Goal: Transaction & Acquisition: Purchase product/service

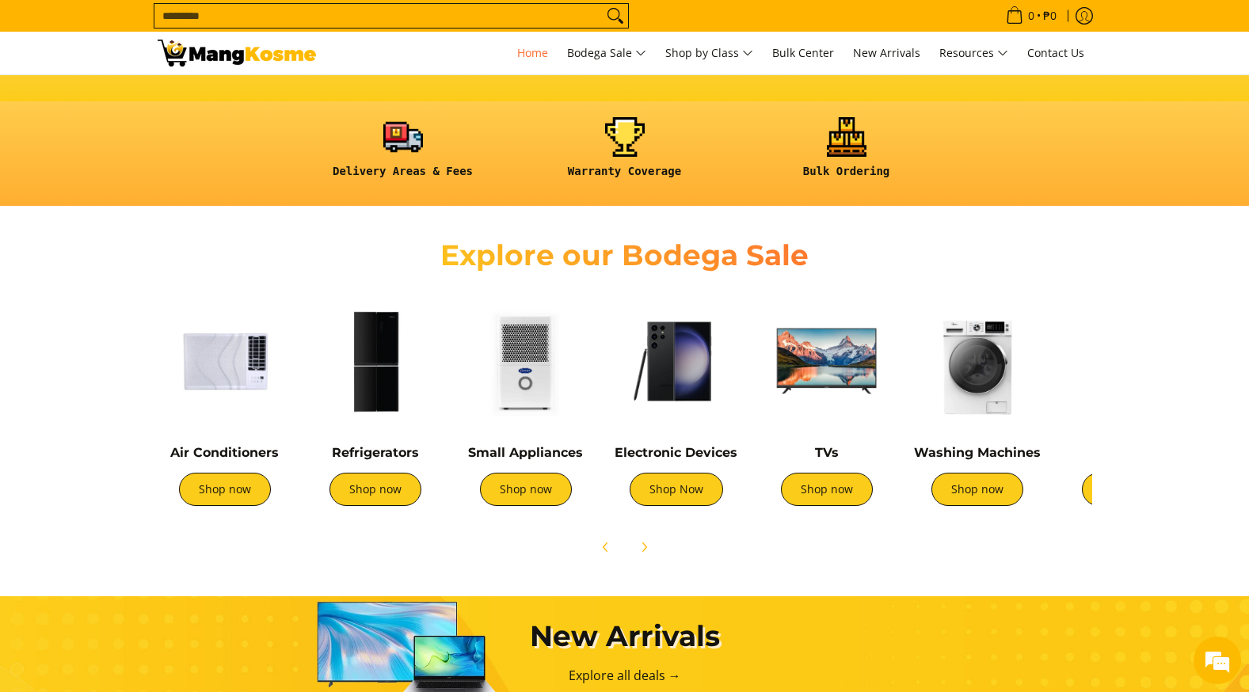
scroll to position [0, 630]
click at [226, 490] on link "Shop now" at bounding box center [225, 489] width 92 height 33
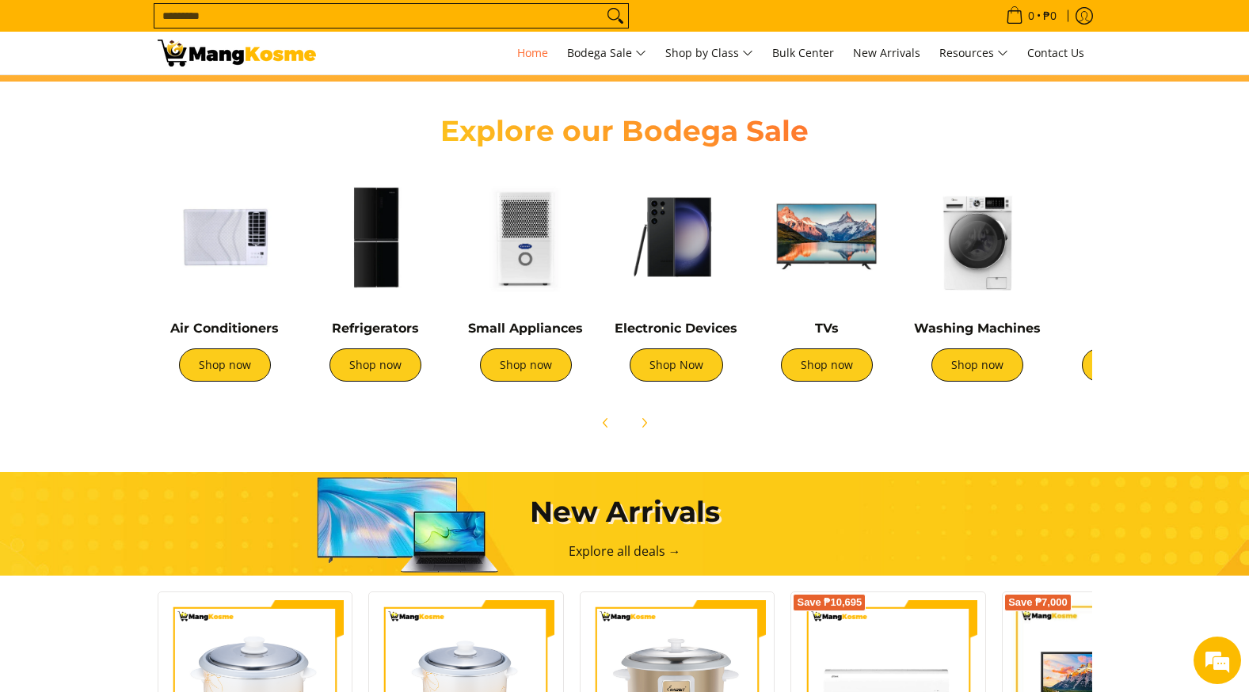
scroll to position [475, 0]
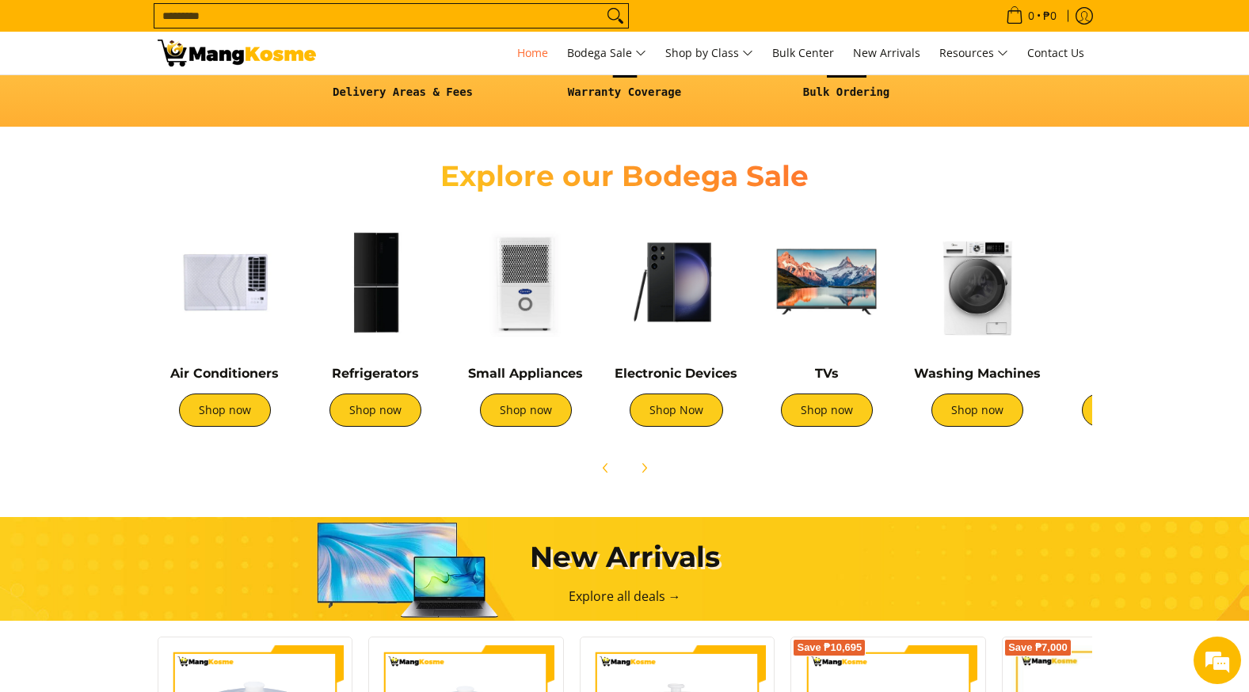
click at [368, 282] on img at bounding box center [375, 282] width 135 height 135
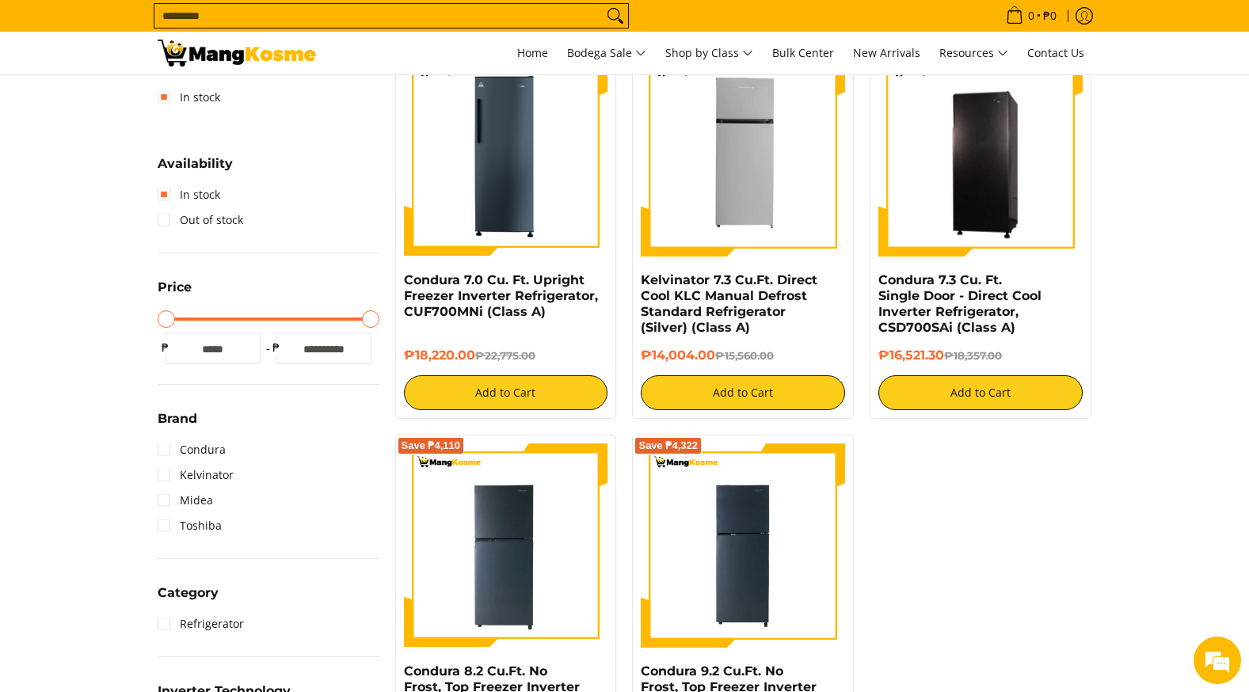
scroll to position [302, 0]
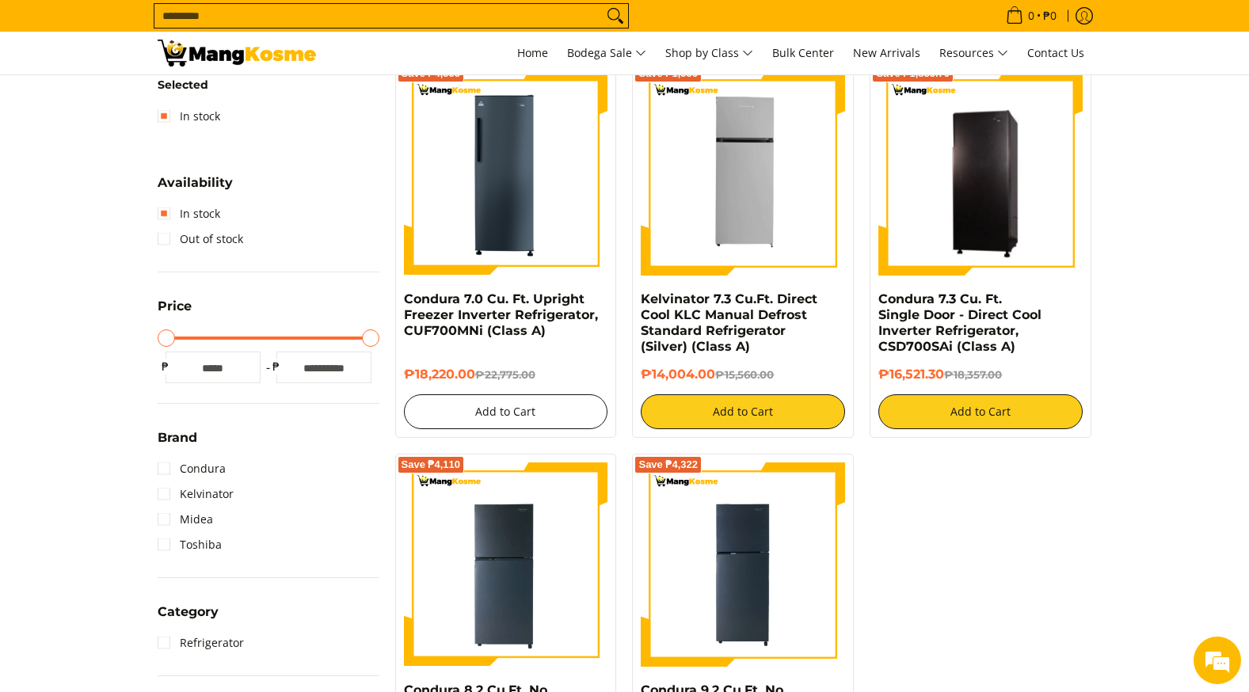
click at [546, 408] on button "Add to Cart" at bounding box center [506, 411] width 204 height 35
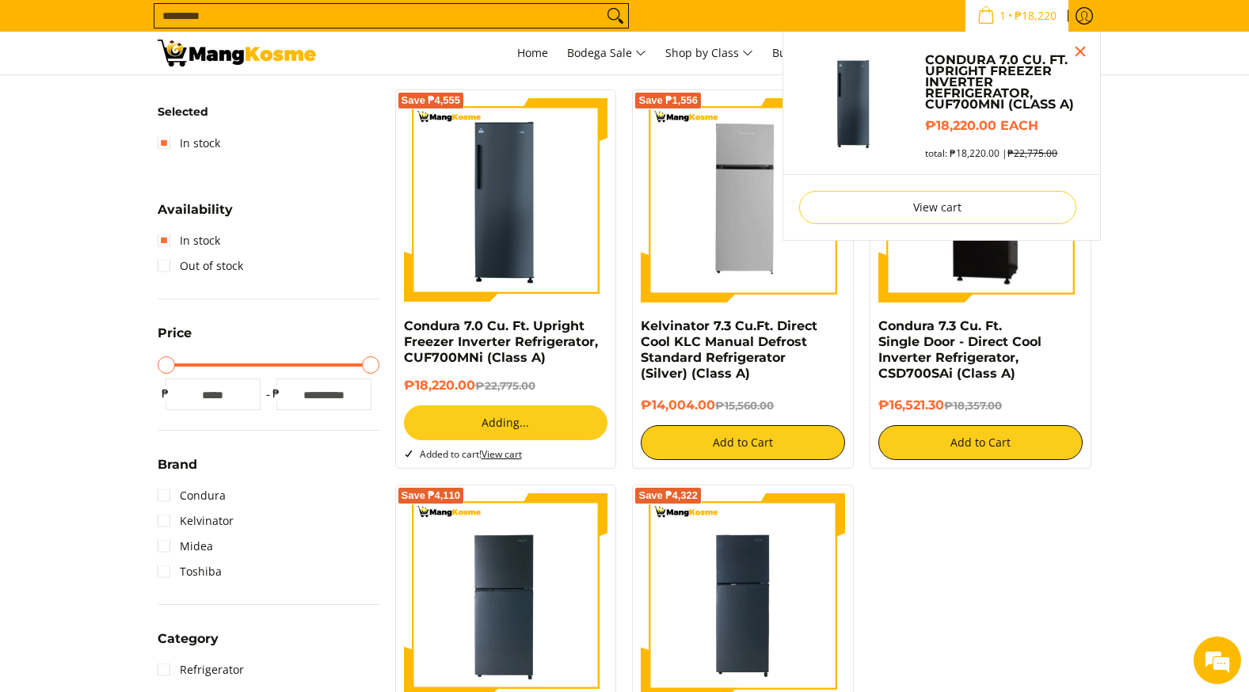
scroll to position [258, 0]
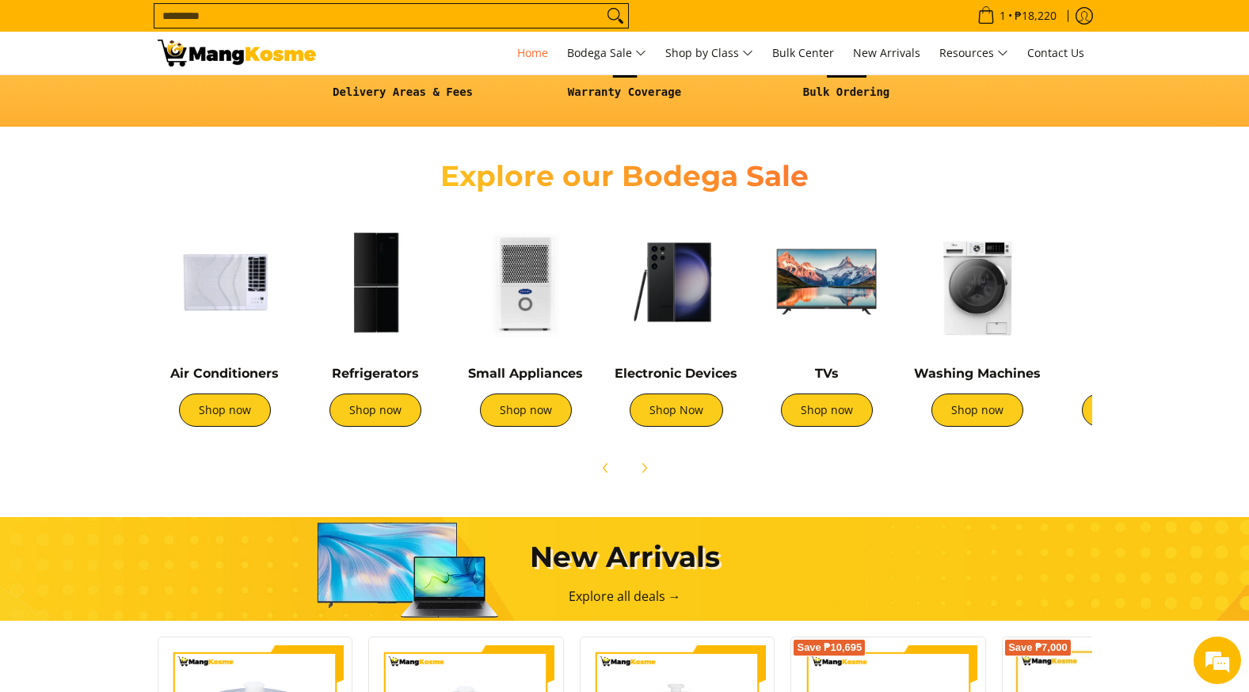
click at [285, 311] on img at bounding box center [225, 282] width 135 height 135
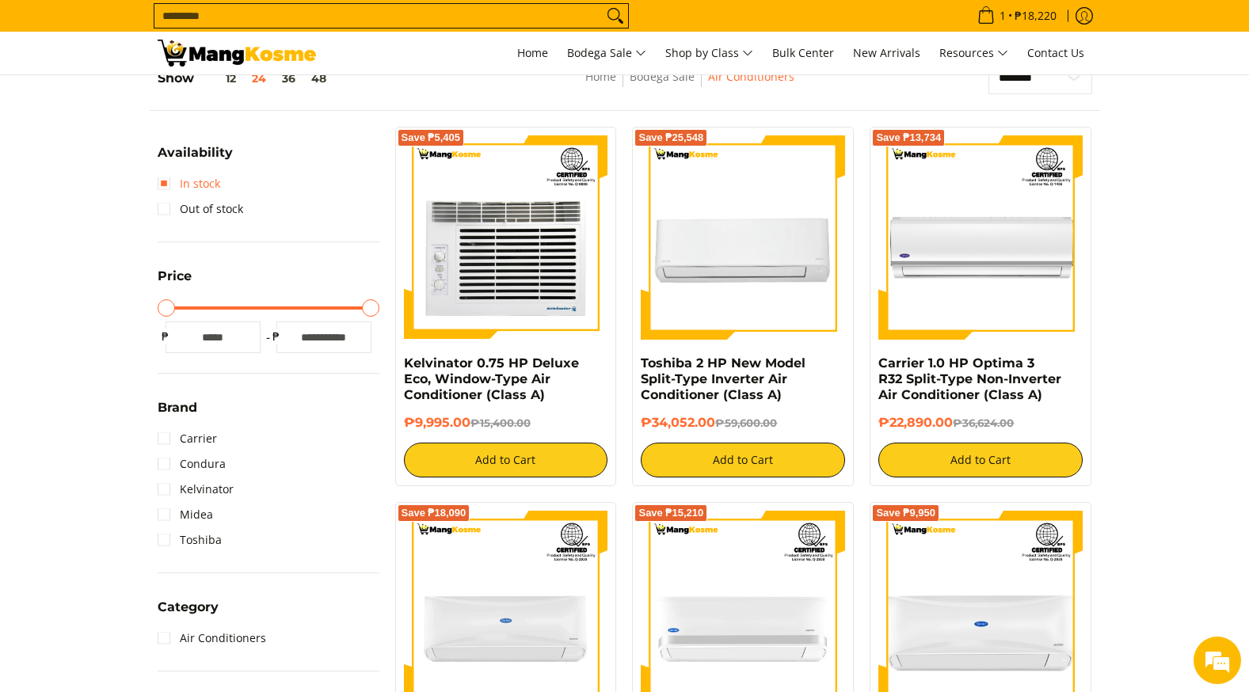
click at [163, 187] on link "In stock" at bounding box center [189, 183] width 63 height 25
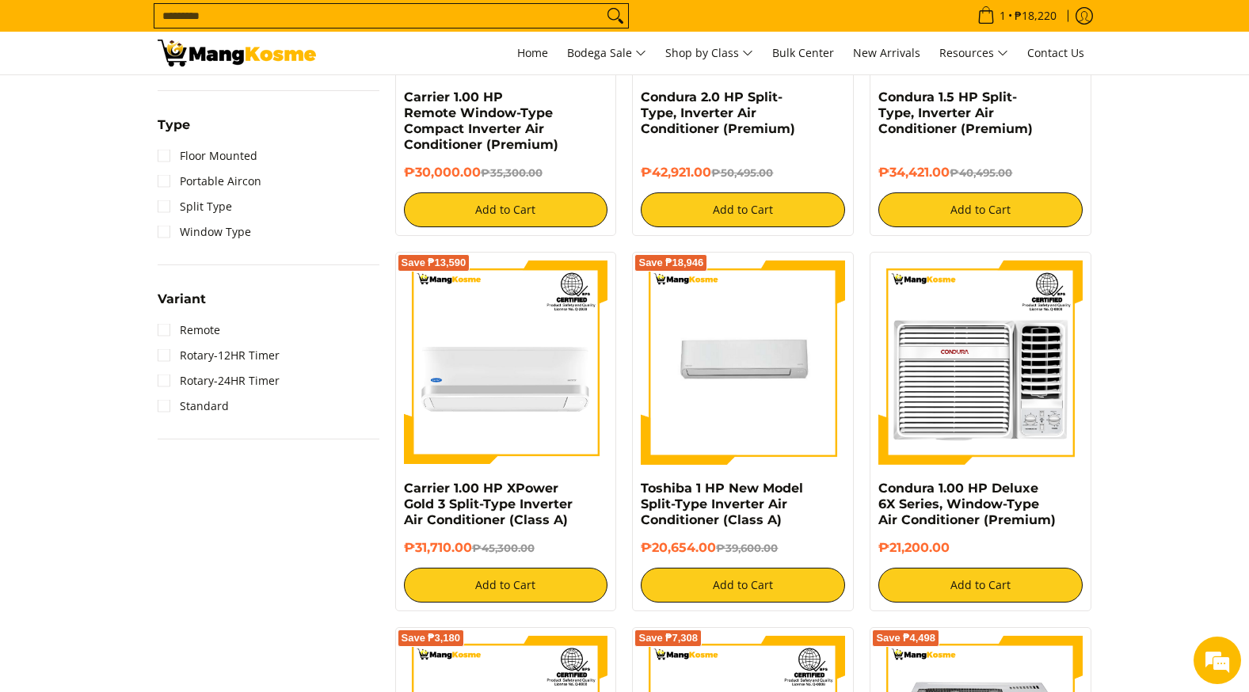
scroll to position [1252, 0]
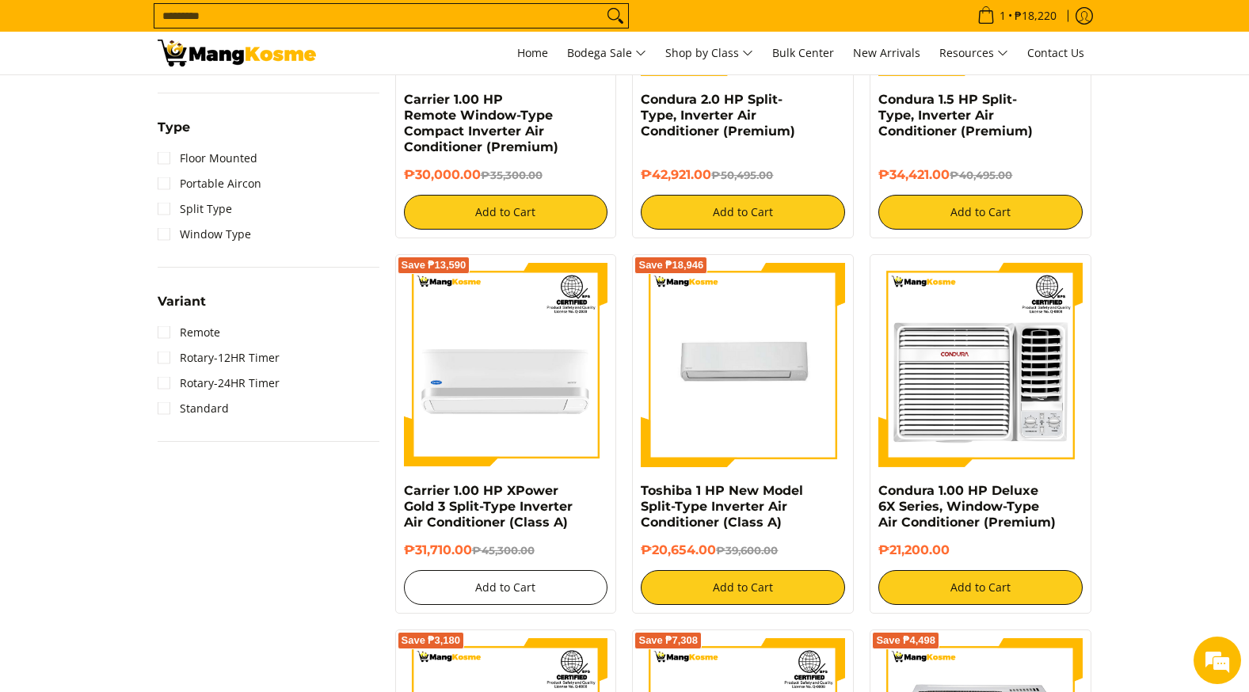
click at [554, 585] on button "Add to Cart" at bounding box center [506, 587] width 204 height 35
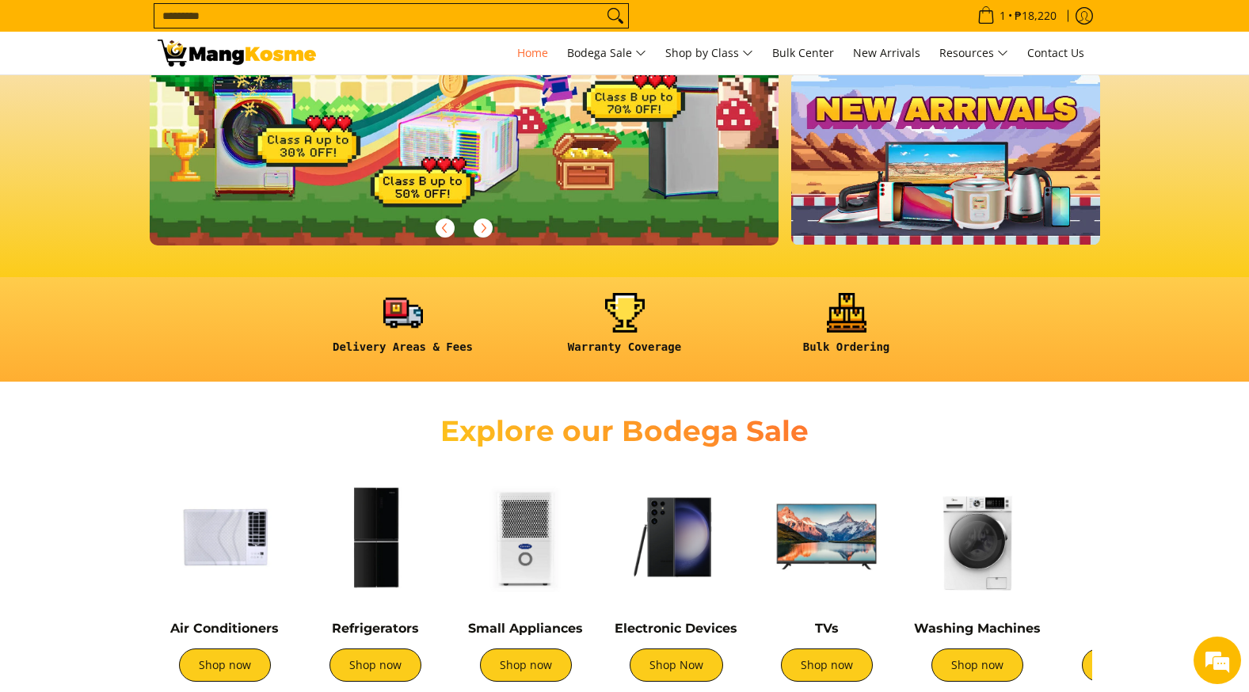
scroll to position [554, 0]
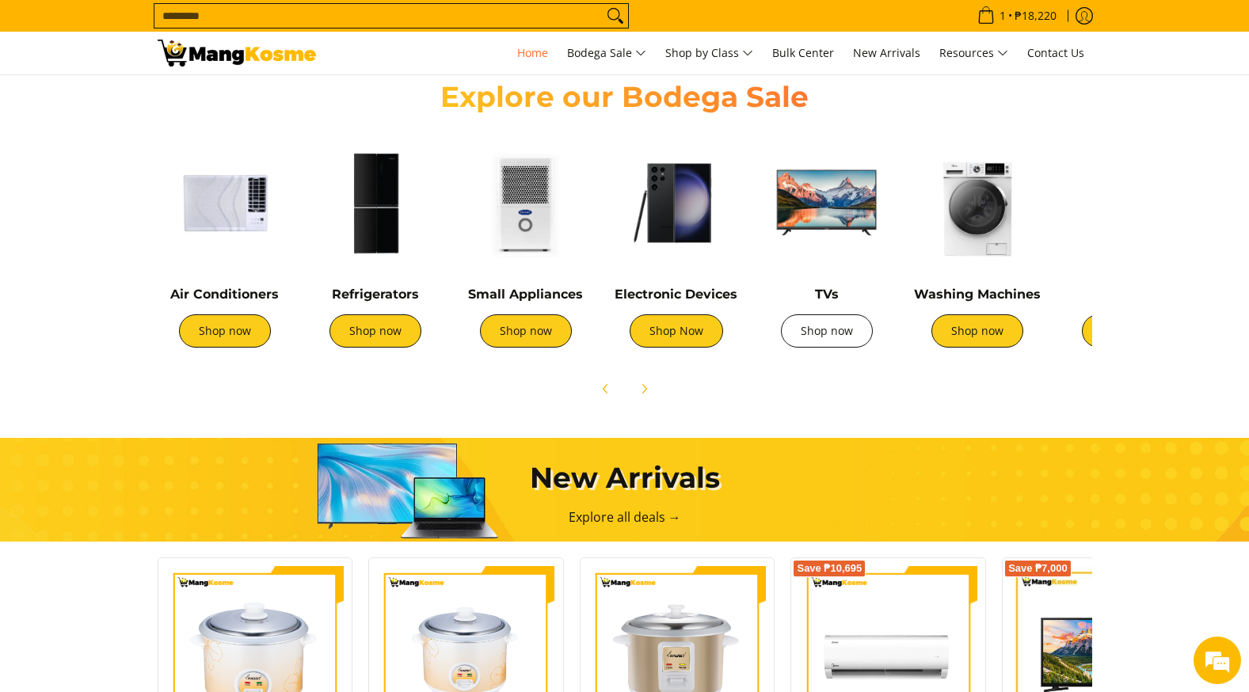
click at [827, 321] on link "Shop now" at bounding box center [827, 330] width 92 height 33
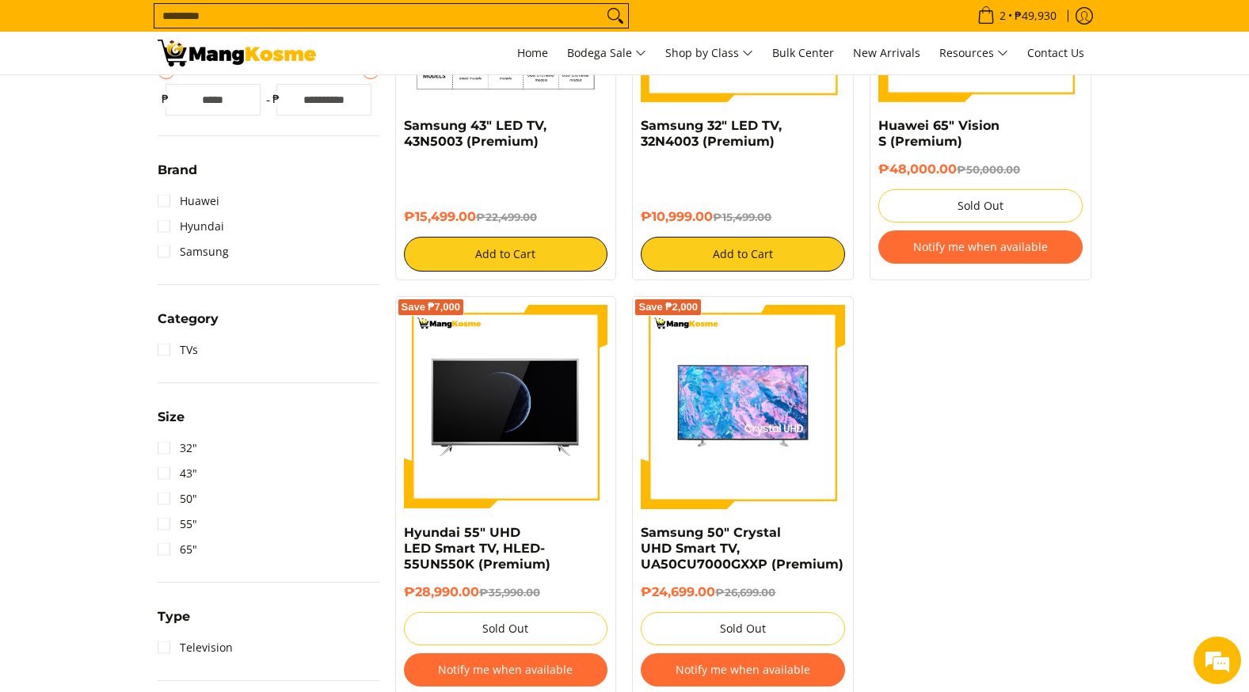
scroll to position [158, 0]
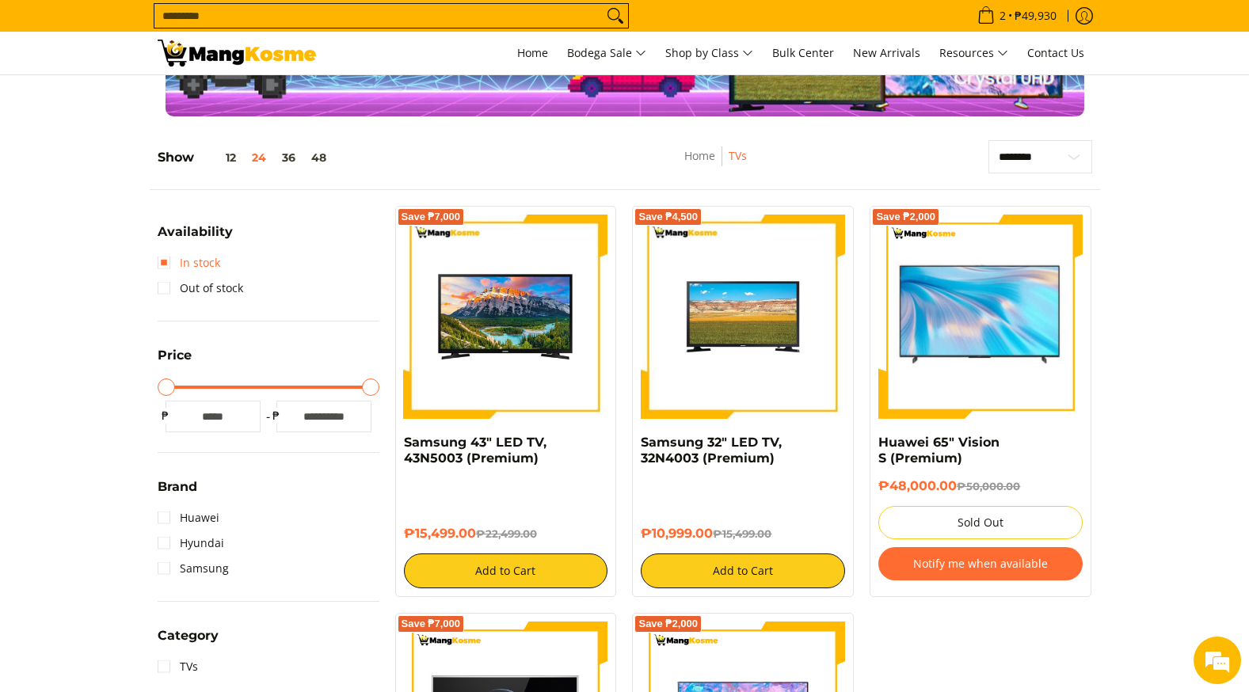
click at [194, 261] on link "In stock" at bounding box center [189, 262] width 63 height 25
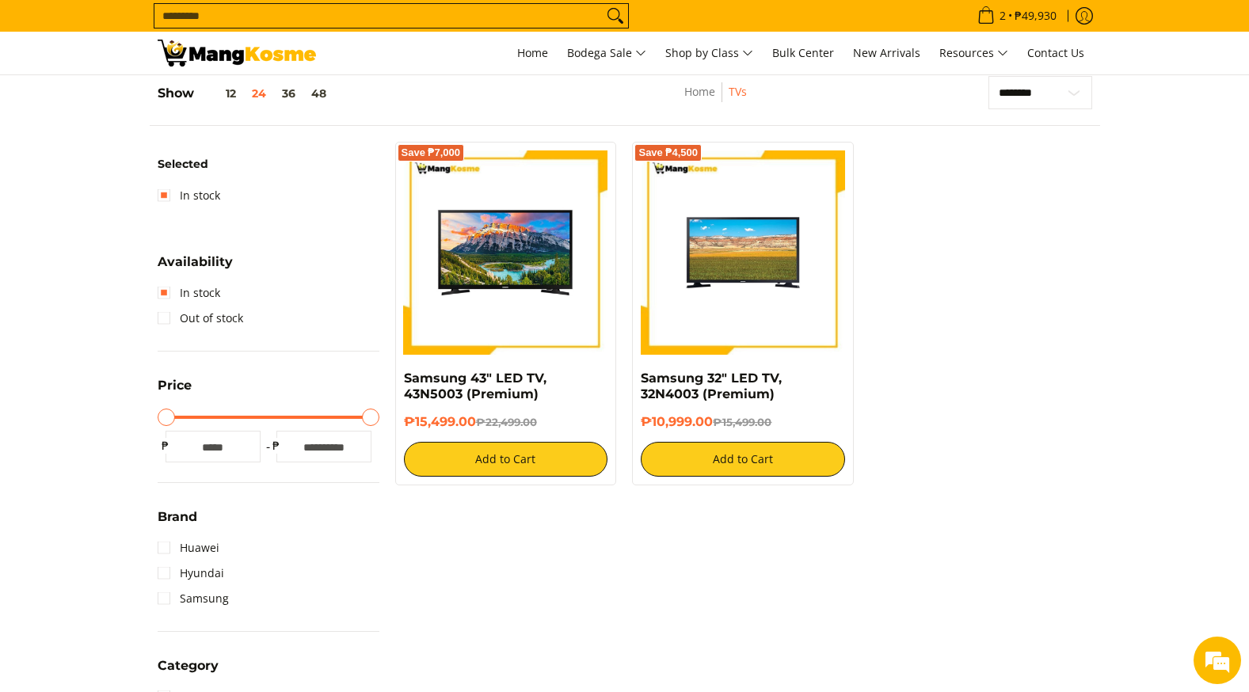
scroll to position [223, 0]
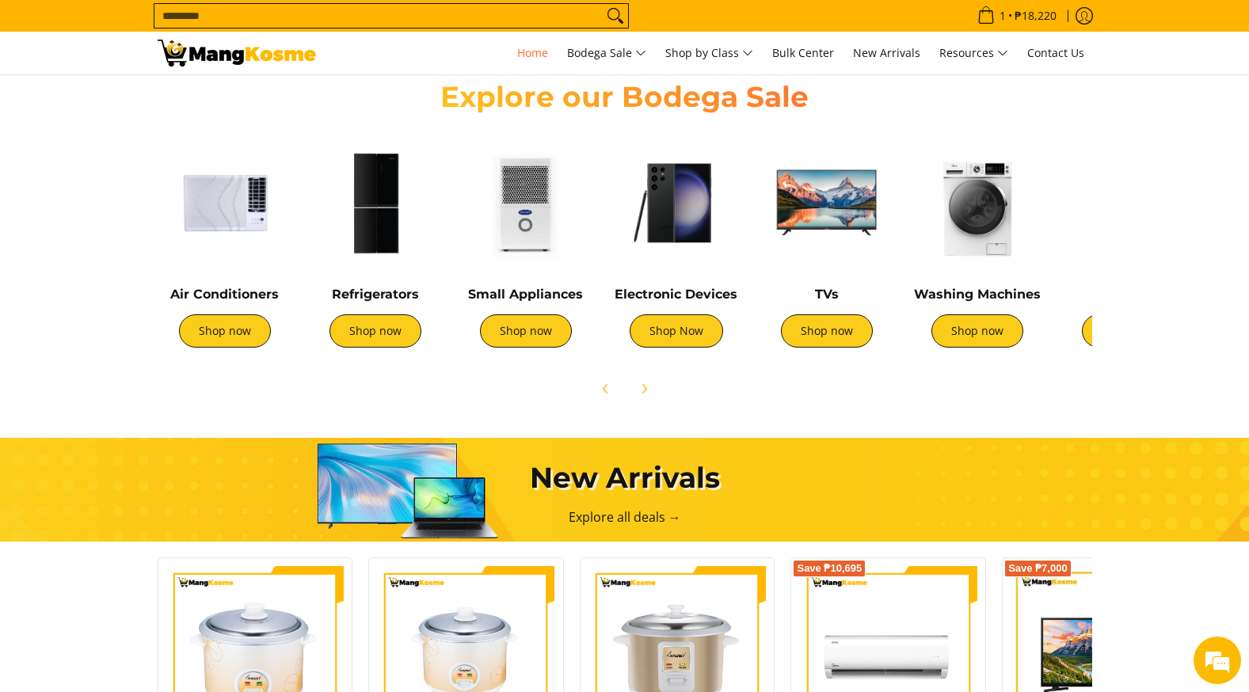
click at [690, 257] on img at bounding box center [676, 202] width 135 height 135
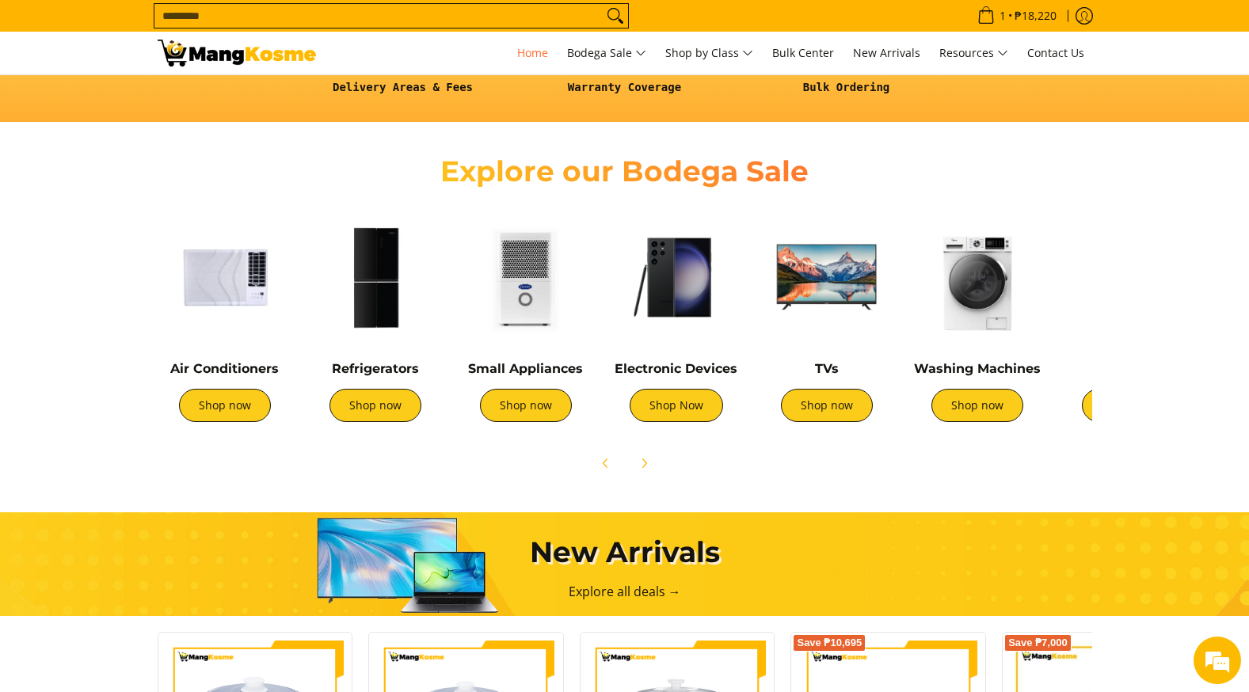
scroll to position [476, 0]
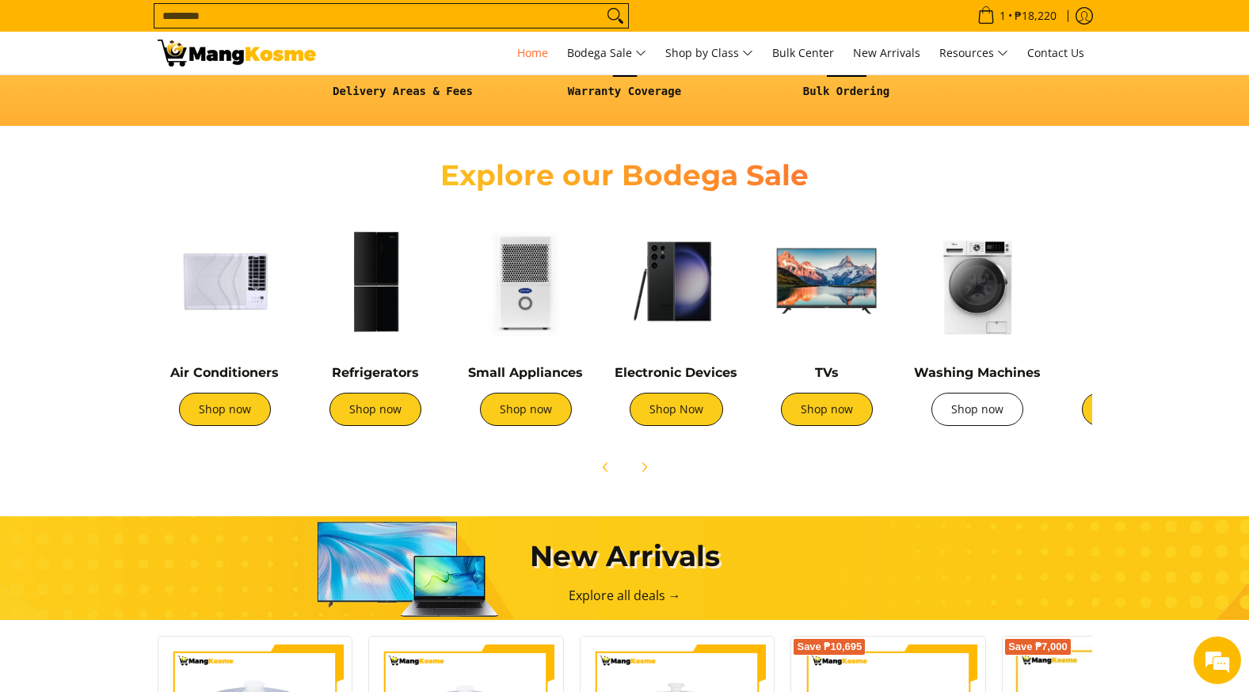
click at [984, 402] on link "Shop now" at bounding box center [978, 409] width 92 height 33
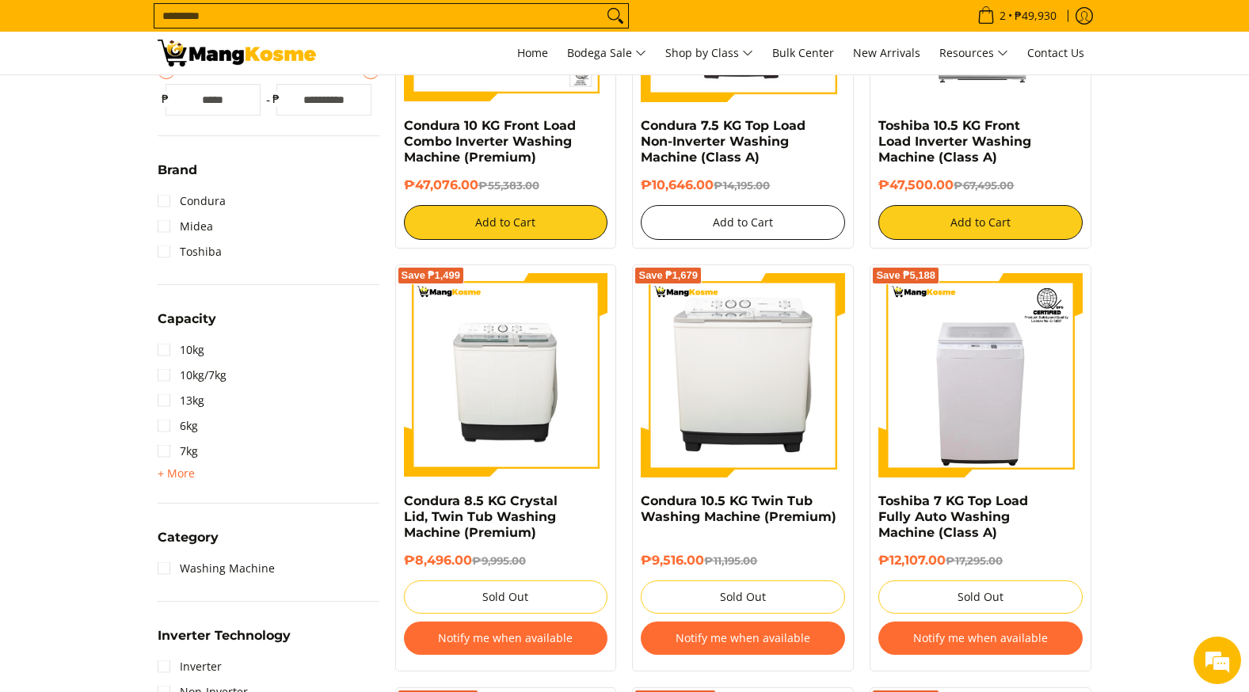
click at [743, 236] on button "Add to Cart" at bounding box center [743, 222] width 204 height 35
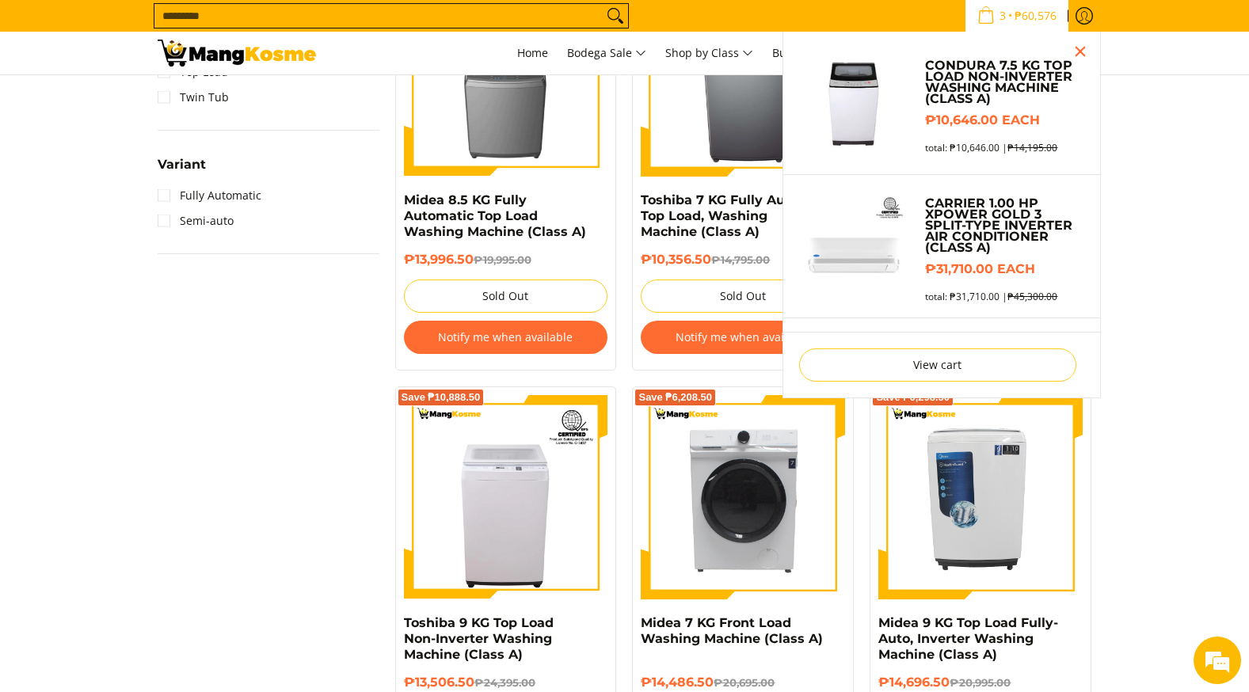
click at [1019, 27] on link "3 • ₱60,576" at bounding box center [1017, 16] width 103 height 32
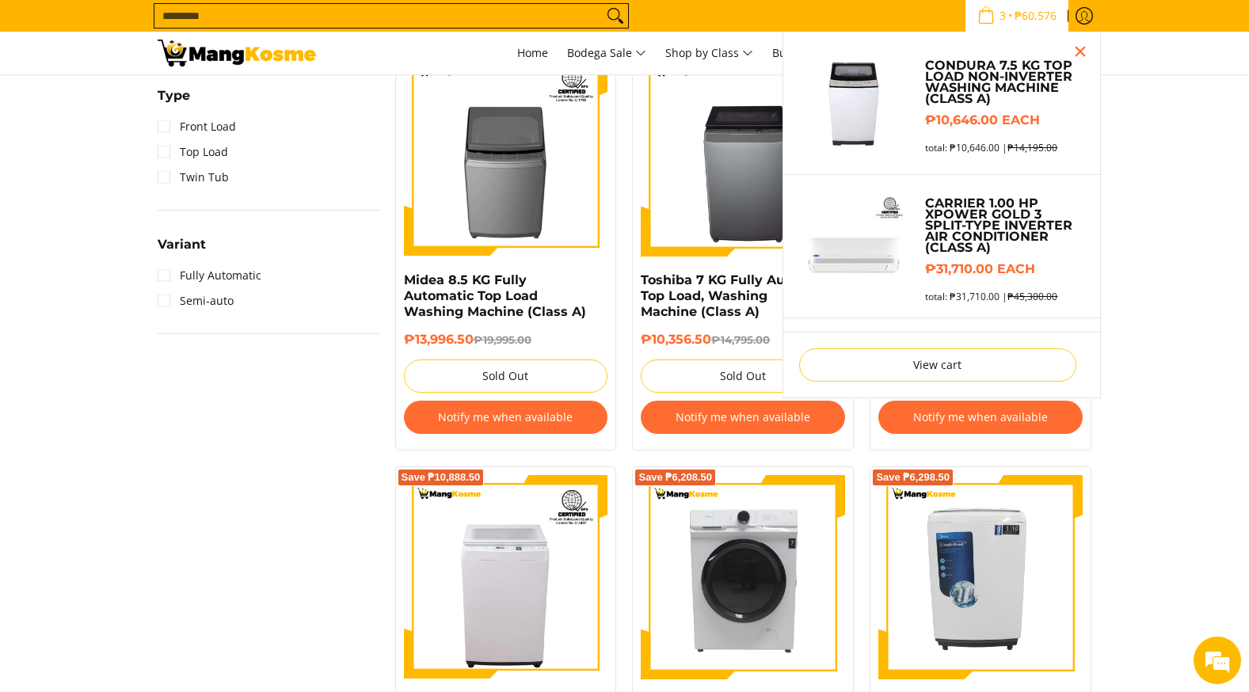
scroll to position [1006, 0]
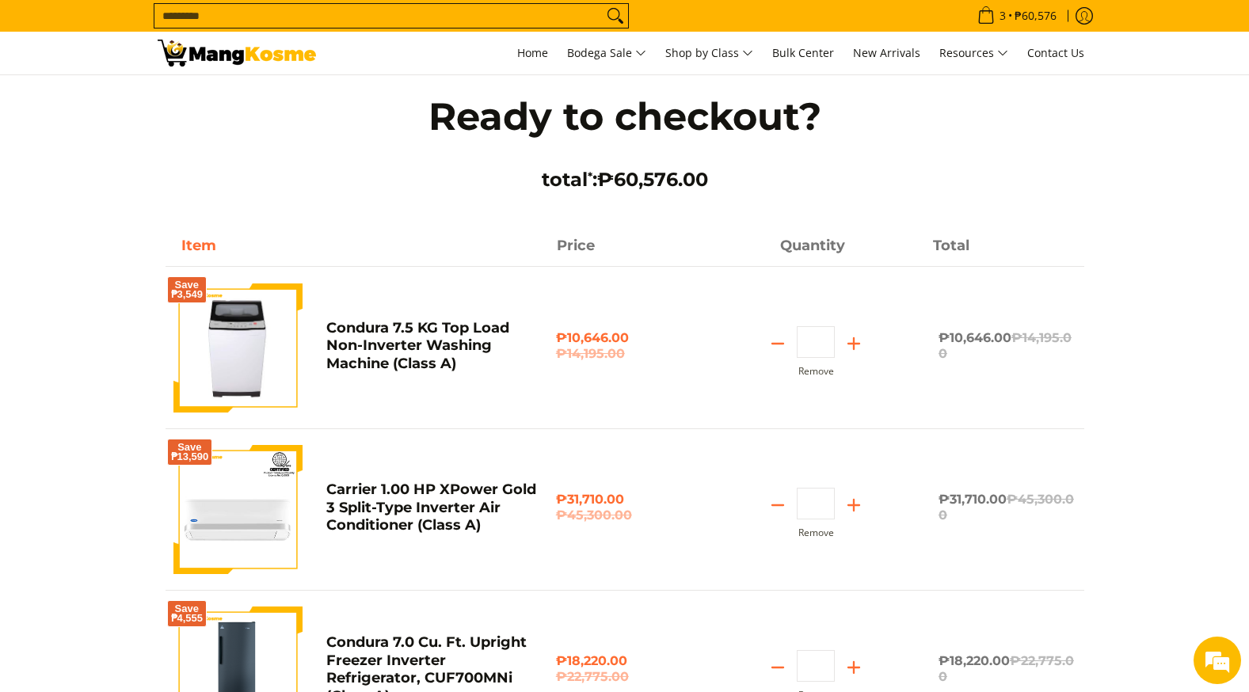
click at [1168, 292] on form "Ready to checkout? total * : ₱60,576.00 Item Price Quantity Total Save ₱3,549" at bounding box center [624, 651] width 1249 height 1153
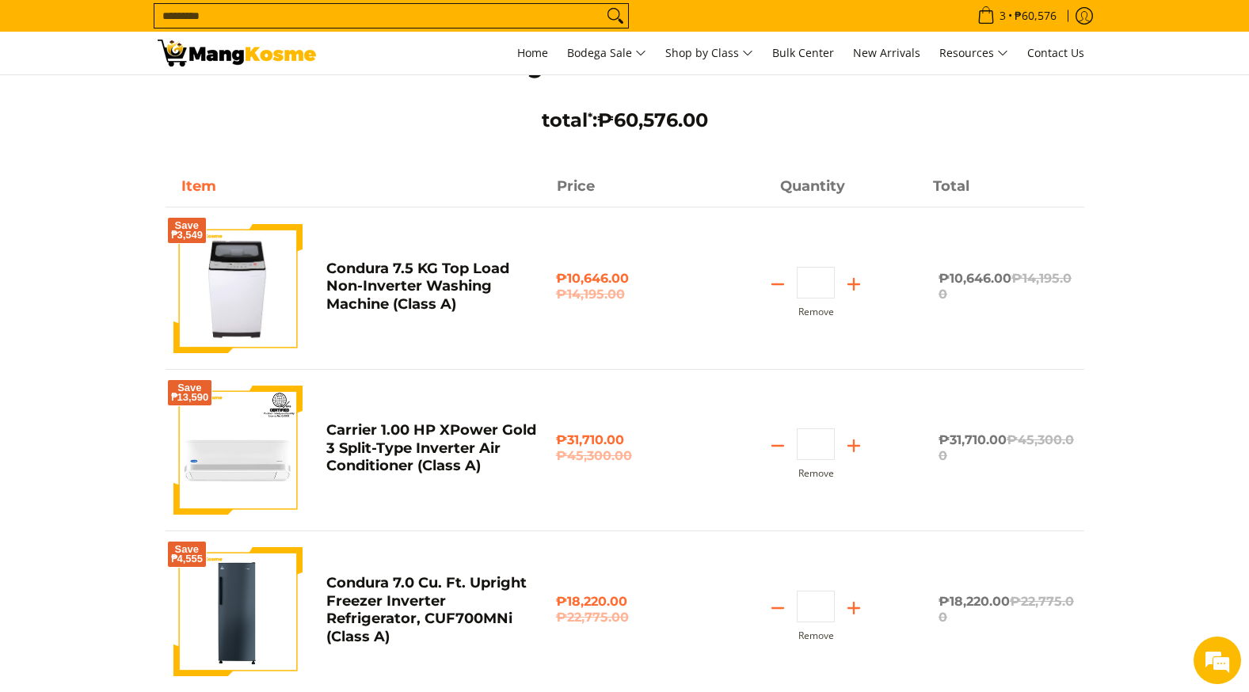
scroll to position [79, 0]
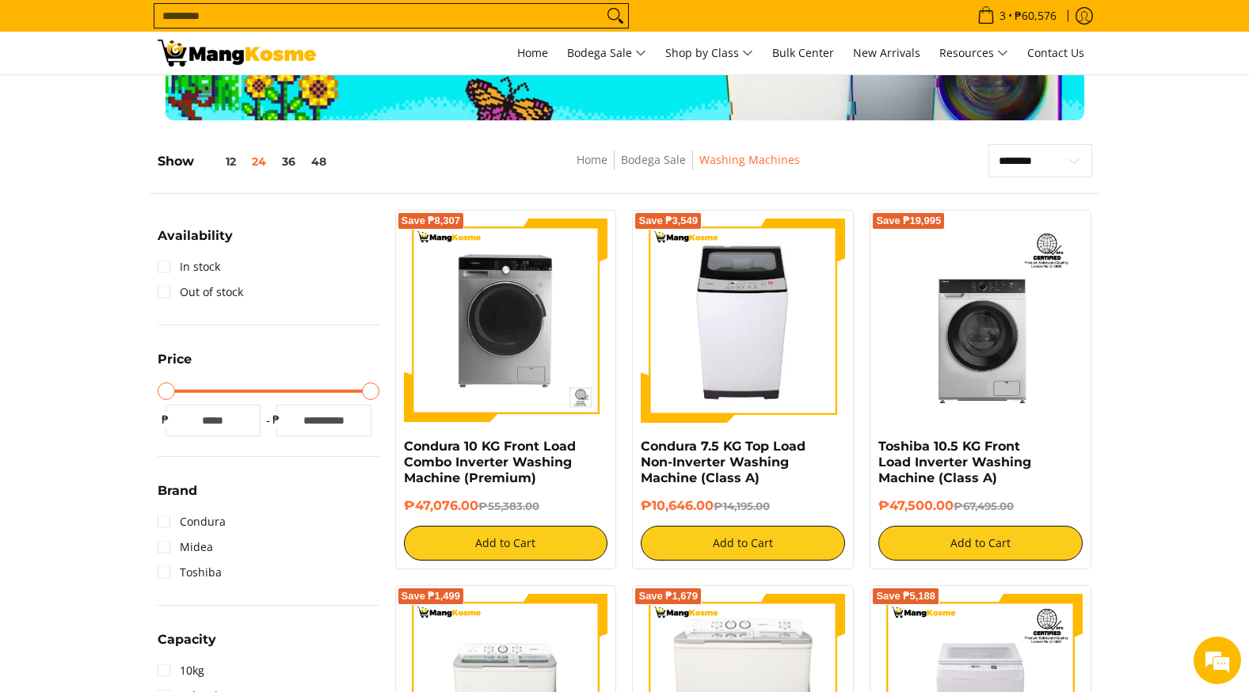
scroll to position [135, 0]
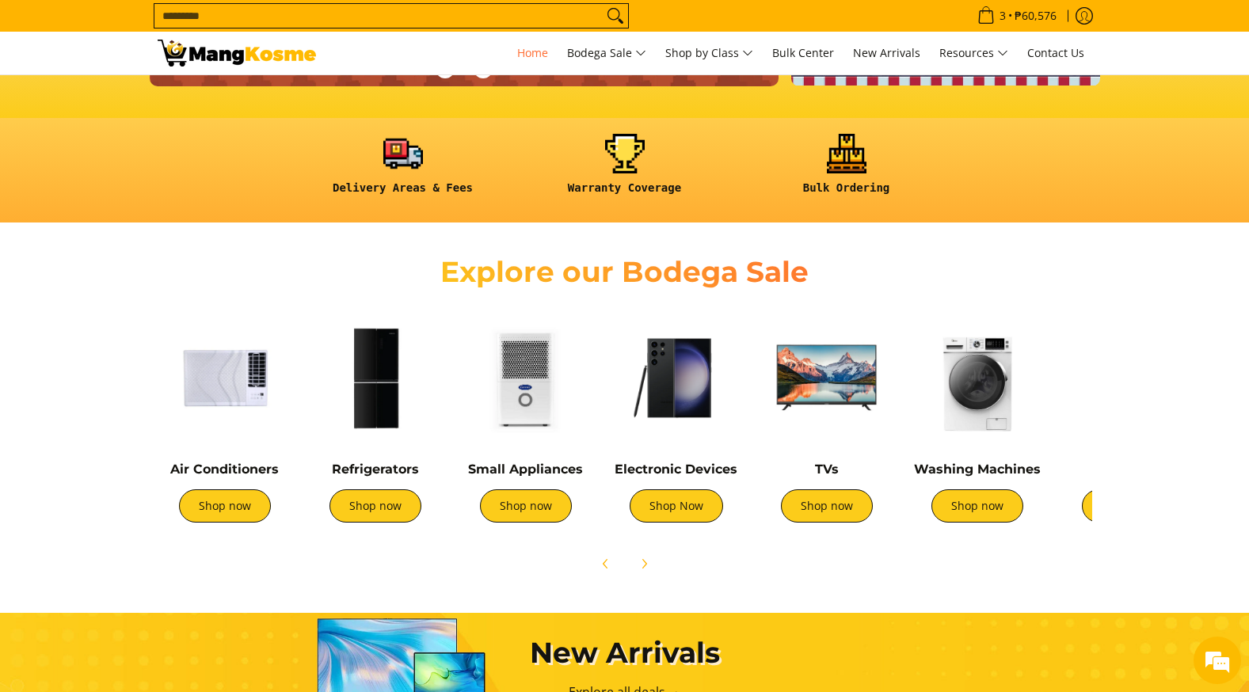
scroll to position [397, 0]
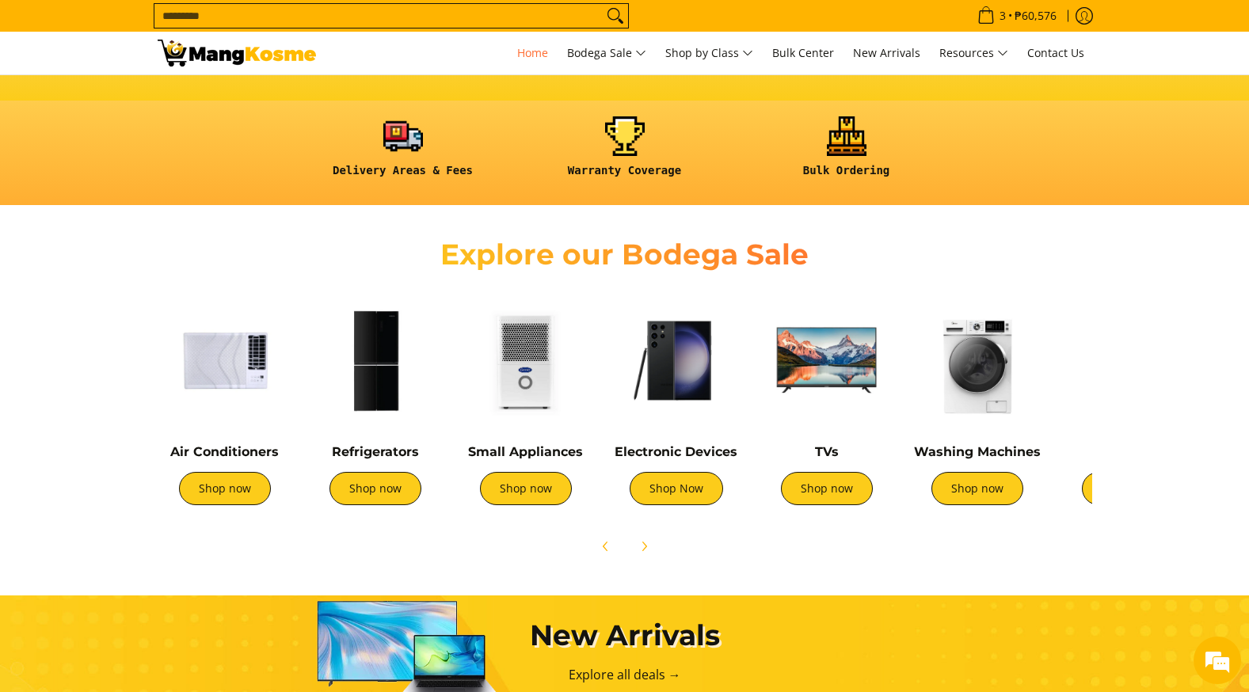
click at [1080, 324] on img at bounding box center [1128, 360] width 135 height 135
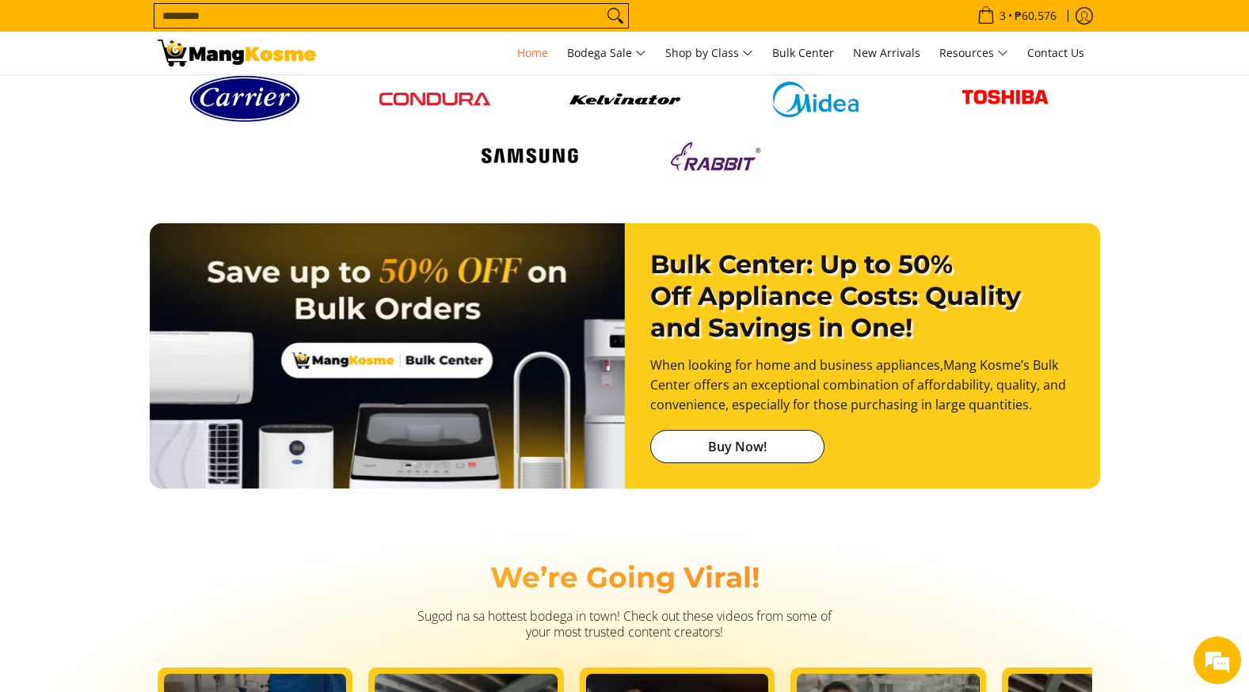
scroll to position [1903, 0]
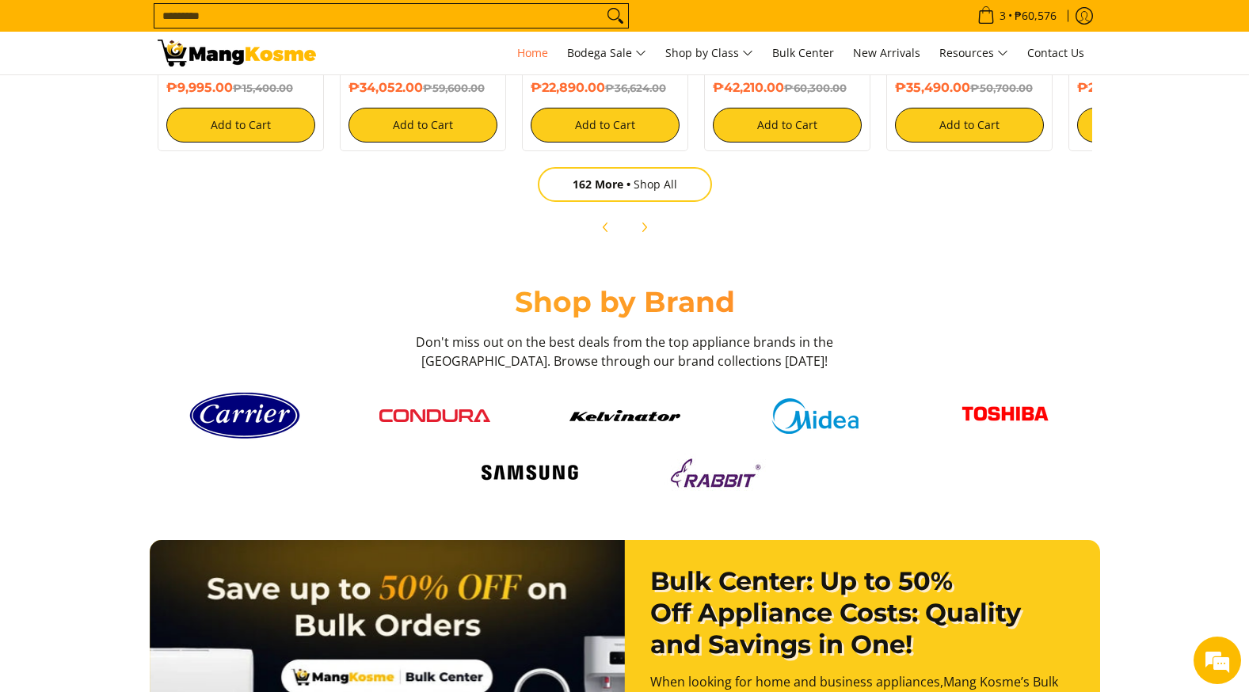
click at [486, 411] on img at bounding box center [434, 416] width 111 height 13
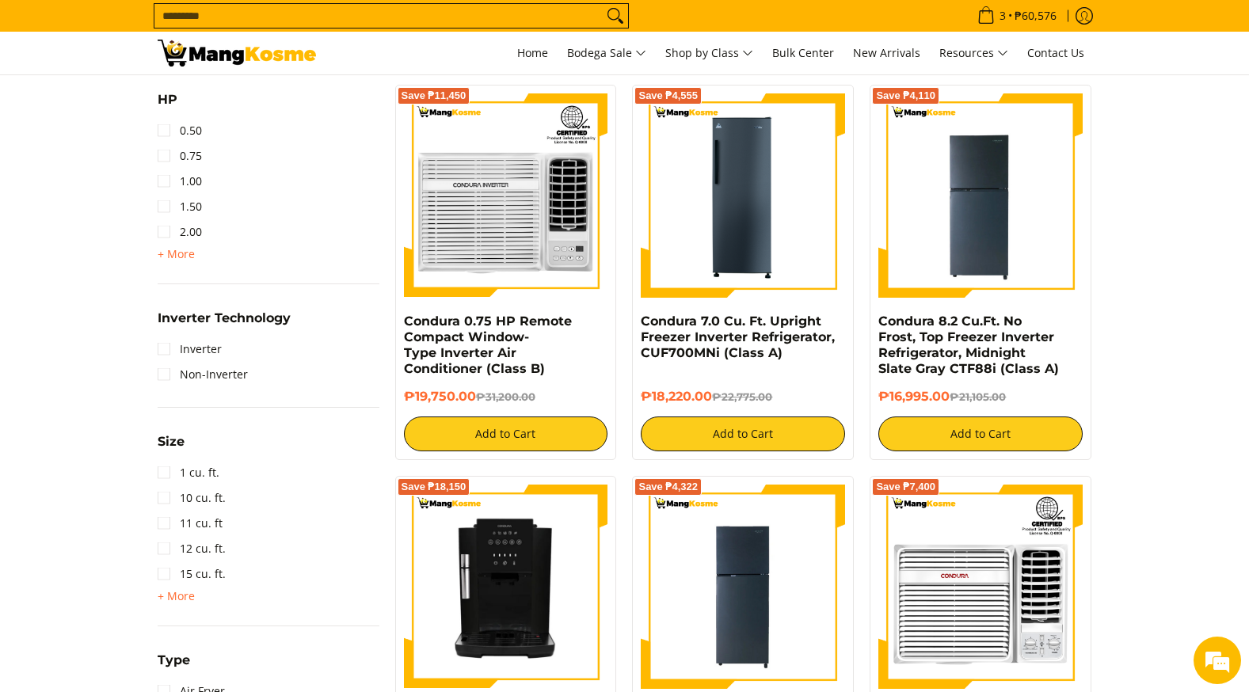
scroll to position [317, 0]
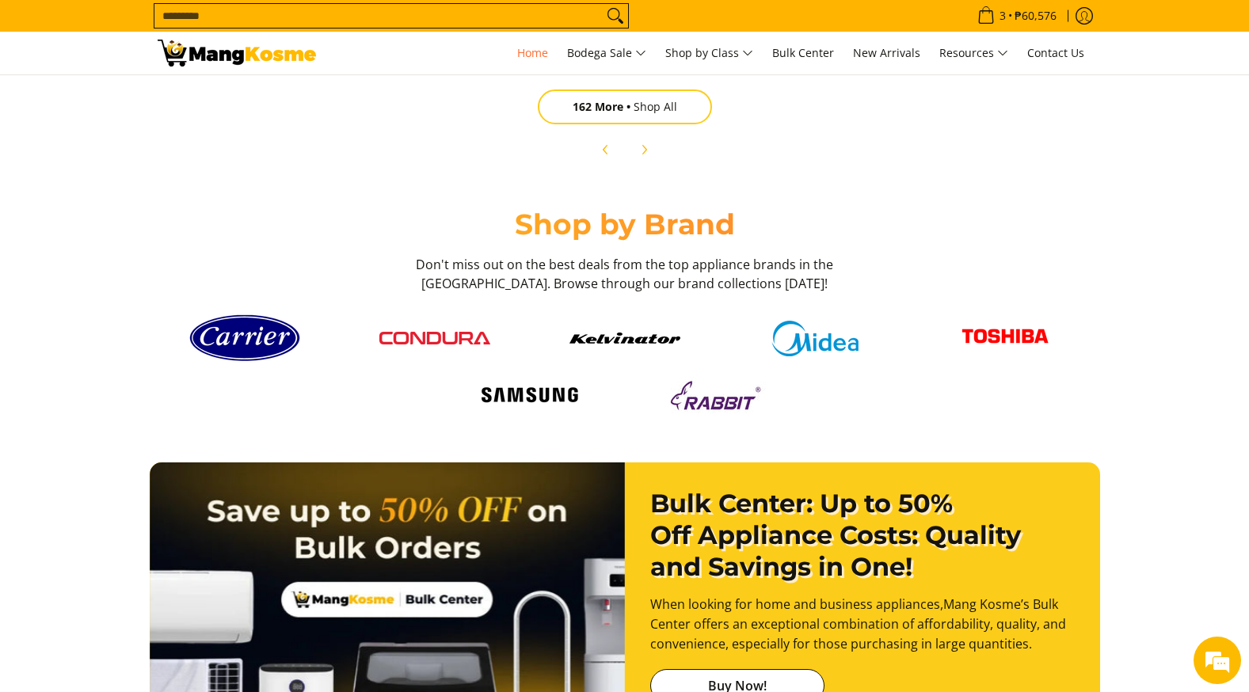
scroll to position [0, 630]
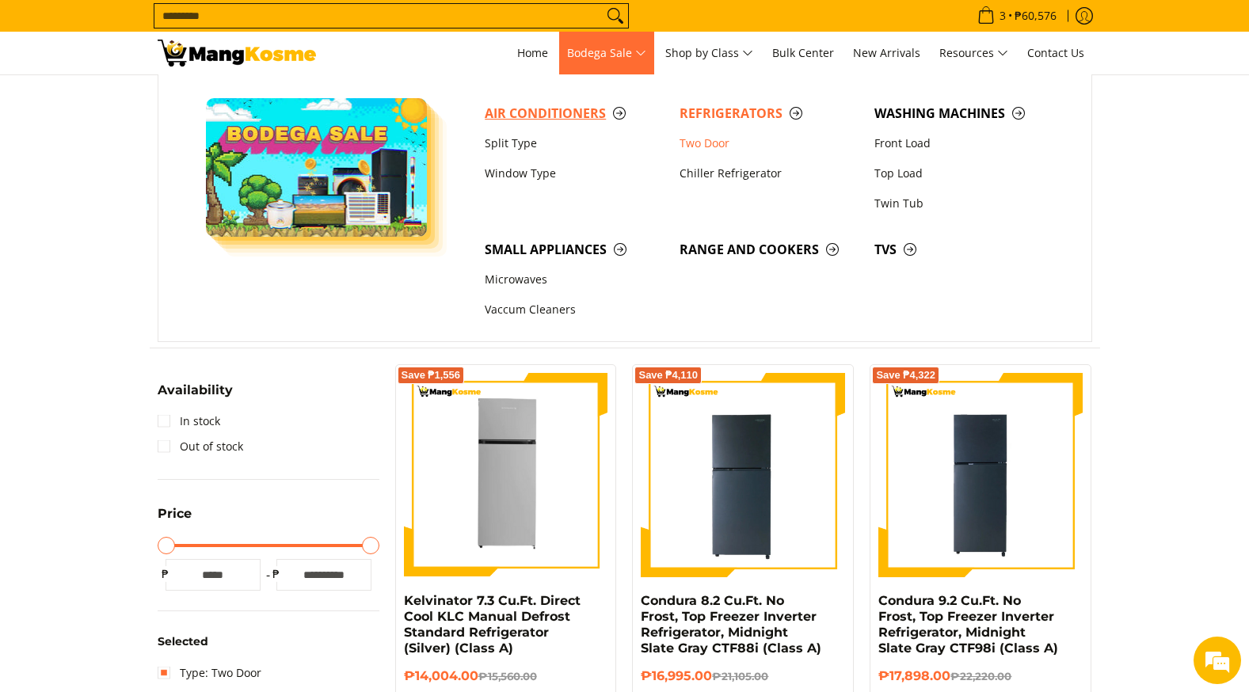
click at [548, 113] on span "Air Conditioners" at bounding box center [574, 114] width 179 height 20
